Goal: Task Accomplishment & Management: Use online tool/utility

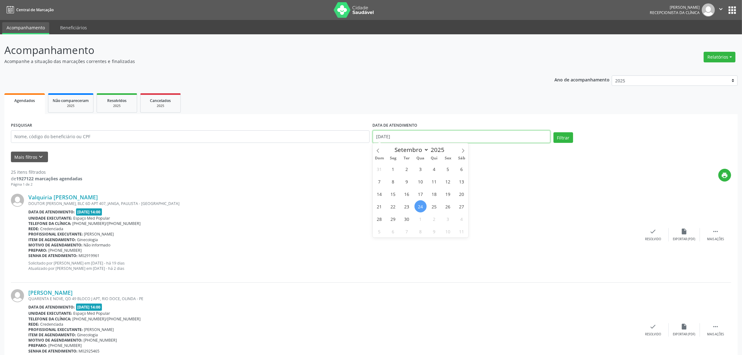
click at [502, 131] on input "[DATE]" at bounding box center [462, 136] width 178 height 12
click at [422, 207] on span "24" at bounding box center [420, 206] width 12 height 12
type input "[DATE]"
click at [422, 207] on span "24" at bounding box center [420, 206] width 12 height 12
click at [567, 138] on button "Filtrar" at bounding box center [563, 137] width 20 height 11
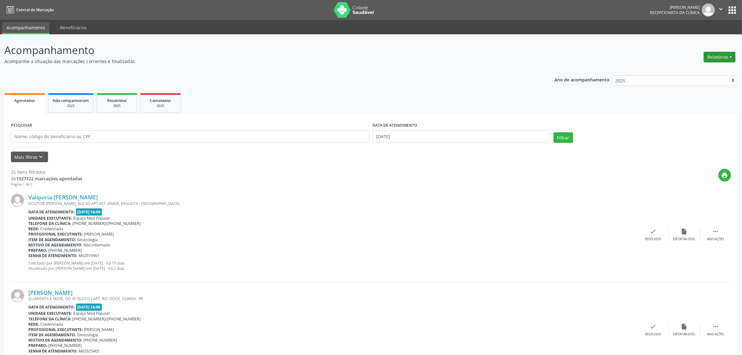
click at [722, 52] on button "Relatórios" at bounding box center [719, 57] width 32 height 11
click at [711, 68] on link "Agendamentos" at bounding box center [702, 70] width 67 height 9
select select "8"
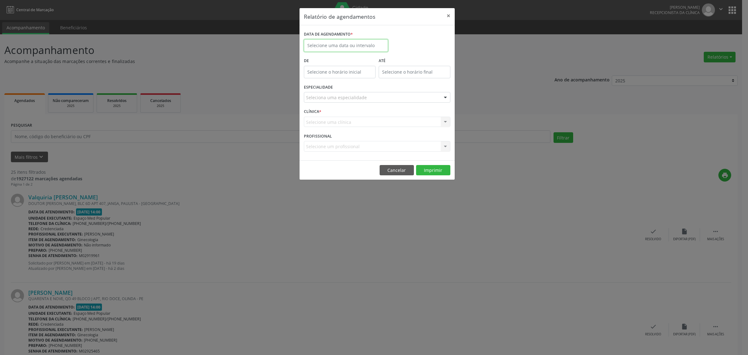
click at [340, 49] on input "text" at bounding box center [346, 45] width 84 height 12
click at [351, 116] on span "24" at bounding box center [351, 115] width 12 height 12
type input "[DATE]"
click at [351, 116] on span "24" at bounding box center [351, 115] width 12 height 12
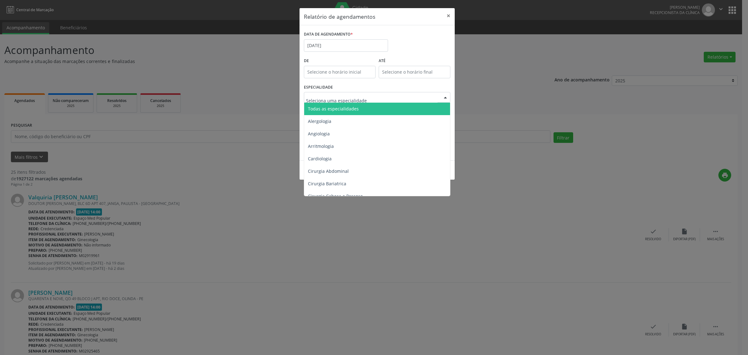
click at [345, 108] on span "Todas as especialidades" at bounding box center [333, 109] width 51 height 6
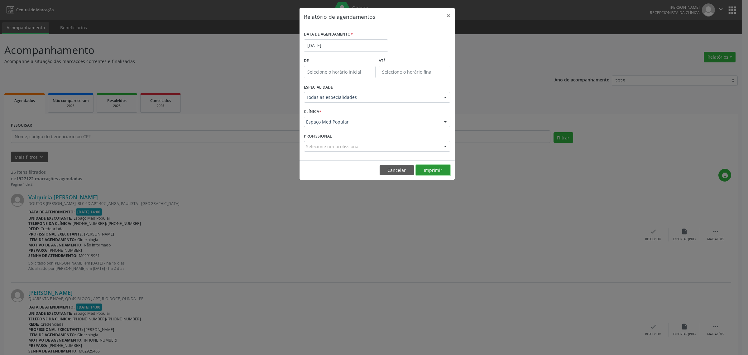
click at [432, 169] on button "Imprimir" at bounding box center [433, 170] width 34 height 11
click at [217, 197] on div "Relatório de agendamentos × DATA DE AGENDAMENTO * [DATE] De ATÉ ESPECIALIDADE T…" at bounding box center [374, 177] width 748 height 355
click at [395, 168] on button "Cancelar" at bounding box center [396, 170] width 34 height 11
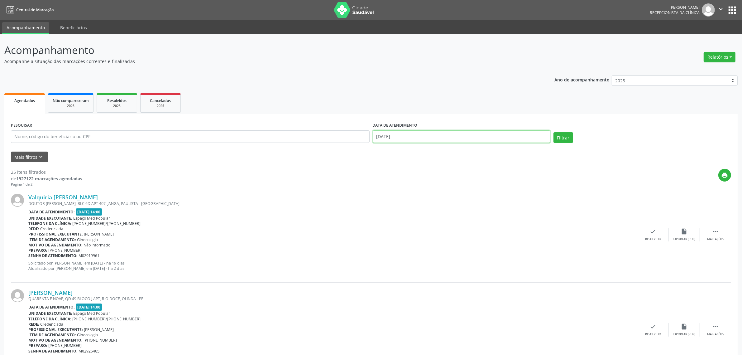
click at [419, 136] on input "[DATE]" at bounding box center [462, 136] width 178 height 12
click at [421, 217] on span "1" at bounding box center [420, 218] width 12 height 12
type input "[DATE]"
click at [421, 217] on span "1" at bounding box center [420, 218] width 12 height 12
click at [564, 137] on button "Filtrar" at bounding box center [563, 137] width 20 height 11
